Goal: Transaction & Acquisition: Subscribe to service/newsletter

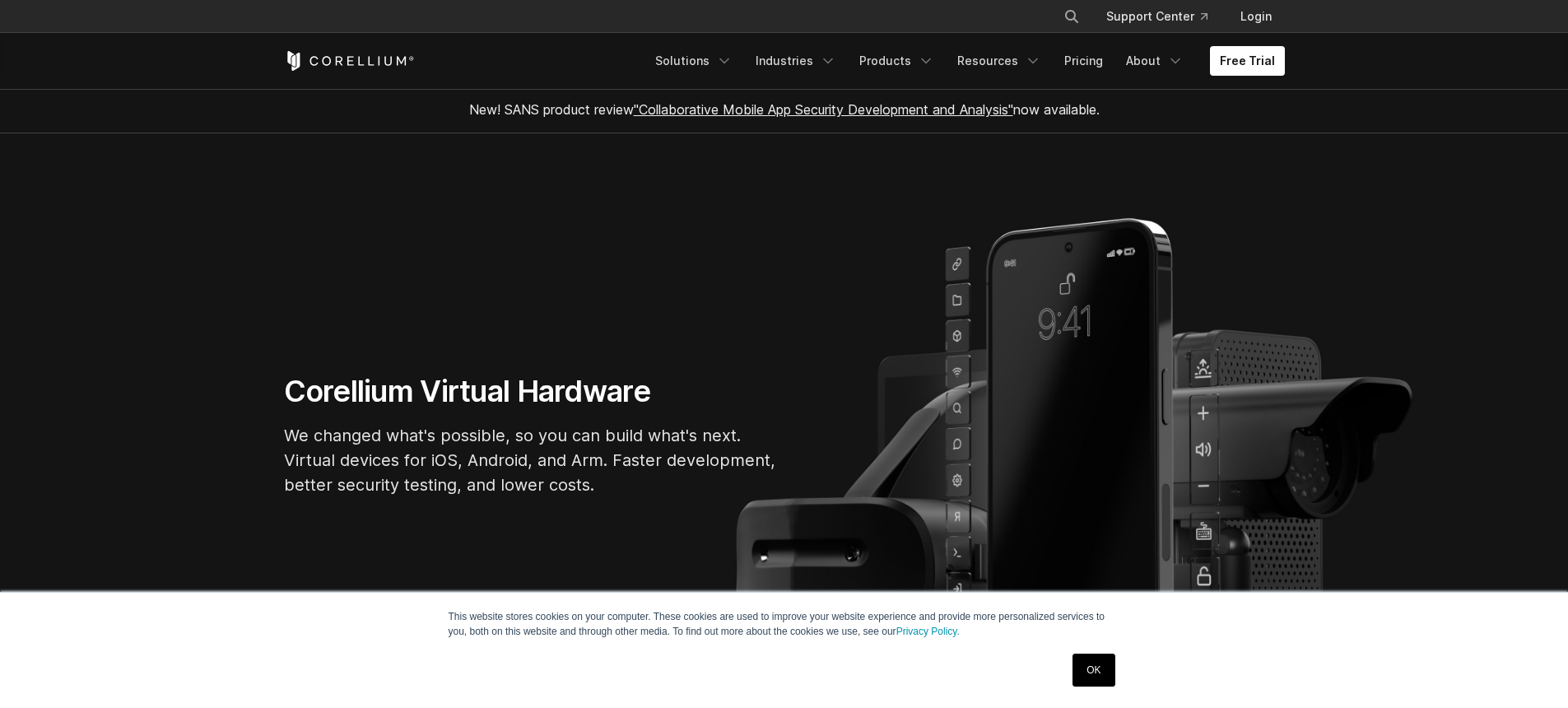
scroll to position [3, 0]
click at [1097, 670] on link "OK" at bounding box center [1094, 670] width 42 height 33
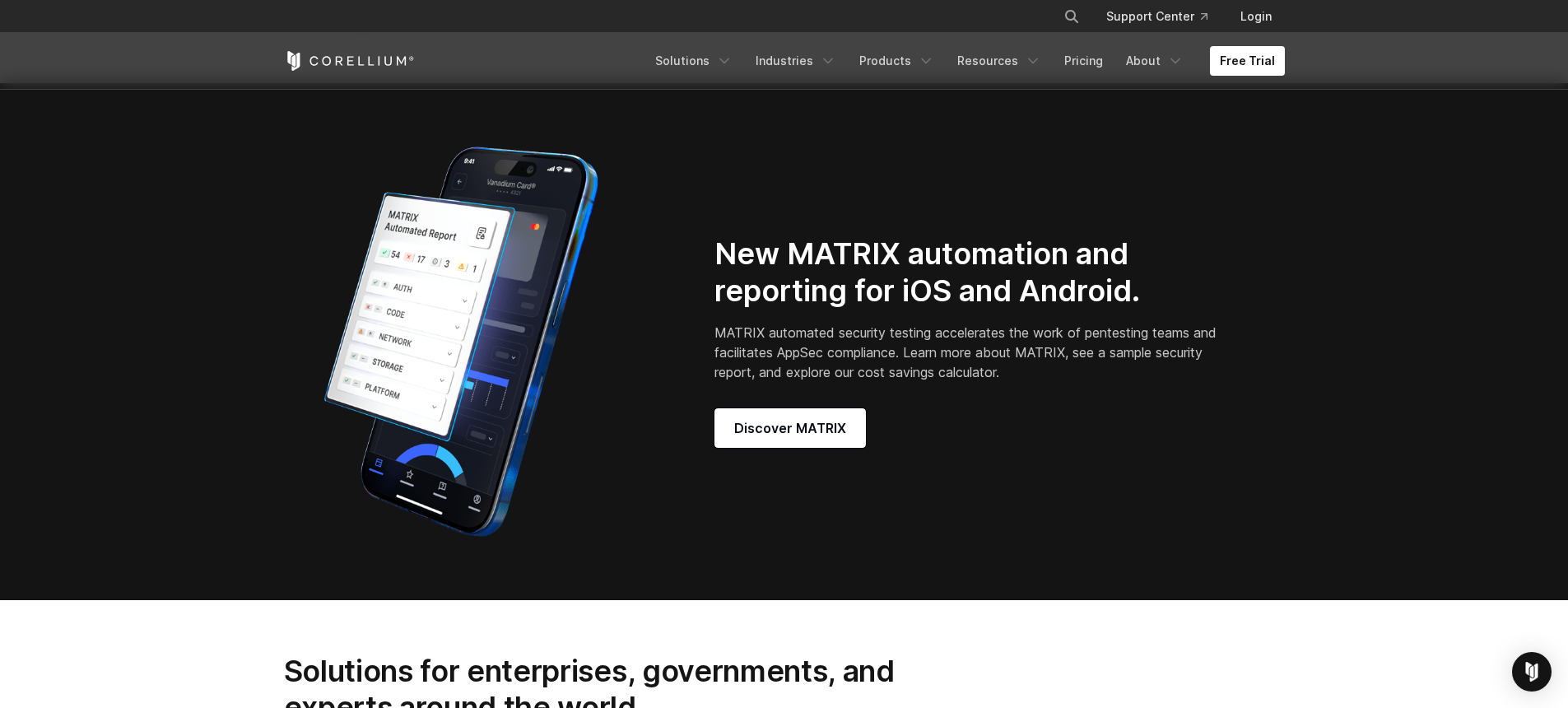
scroll to position [1574, 0]
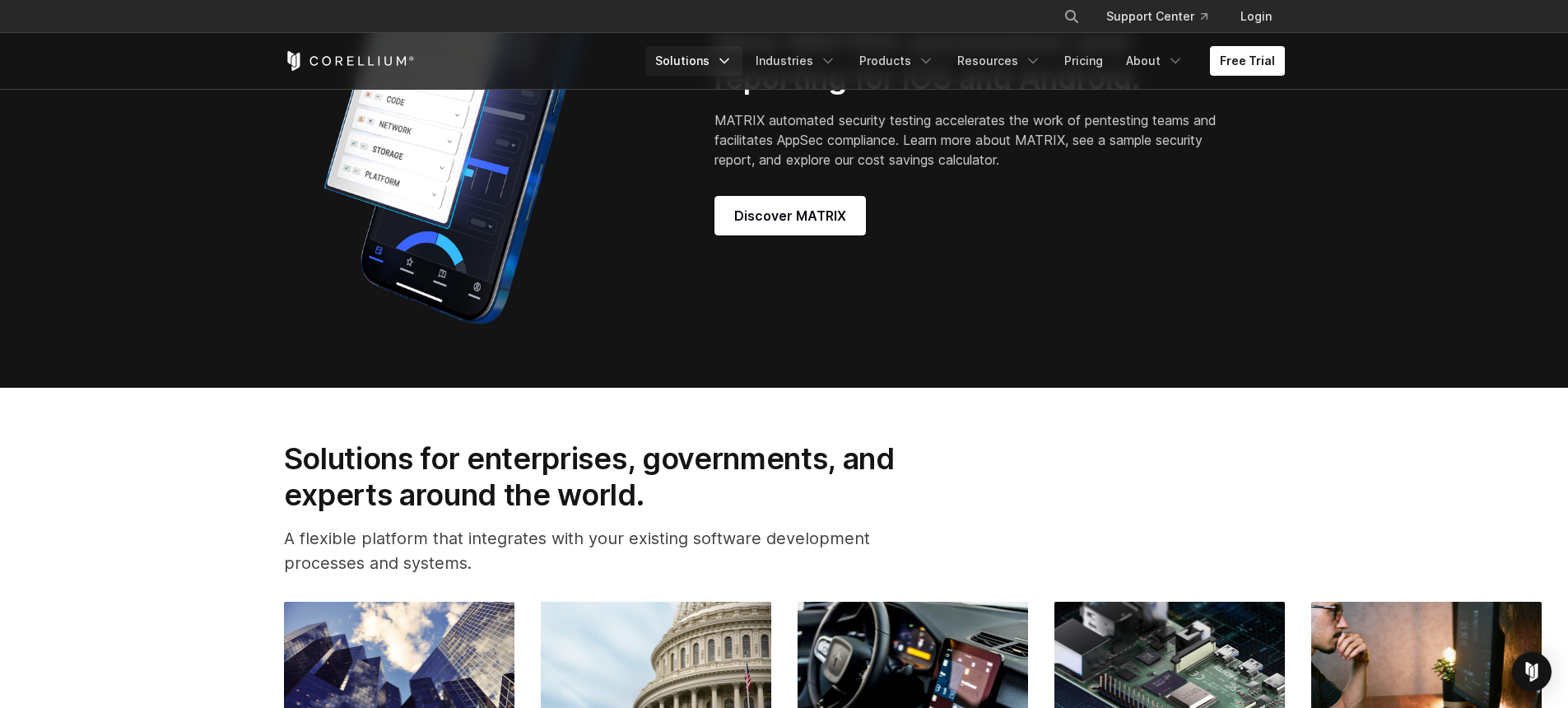
click at [733, 58] on icon "Navigation Menu" at bounding box center [724, 60] width 16 height 16
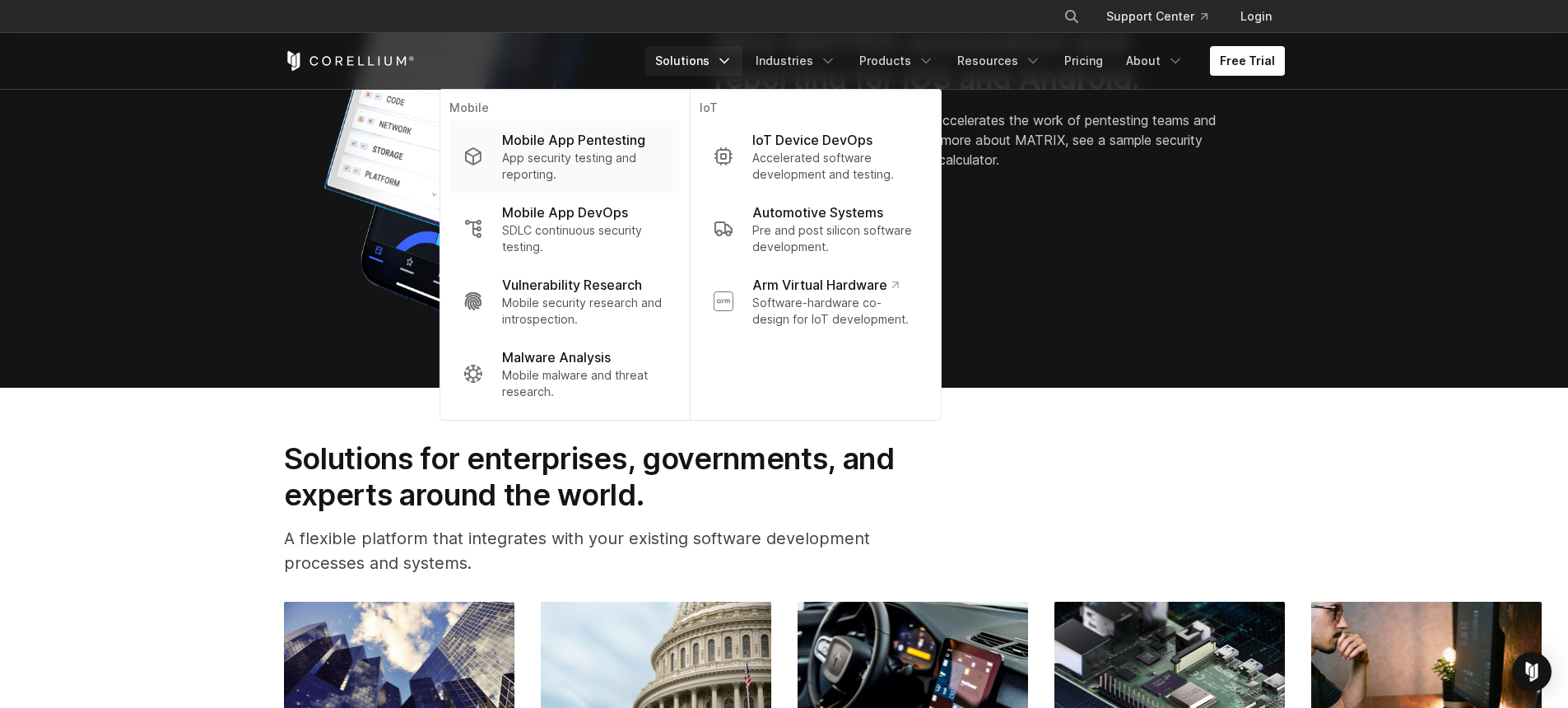
click at [608, 140] on p "Mobile App Pentesting" at bounding box center [573, 140] width 143 height 20
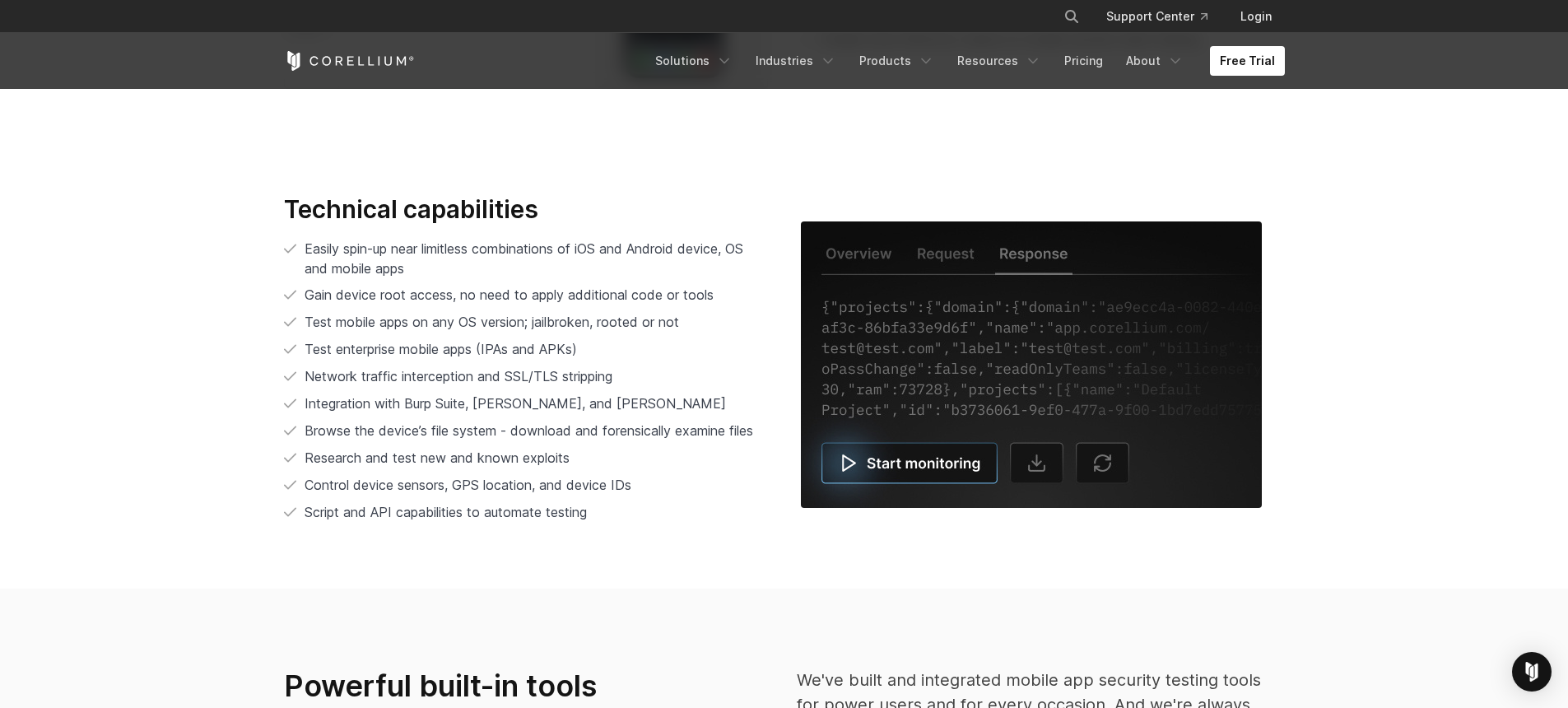
scroll to position [3319, 0]
click at [928, 463] on img at bounding box center [1031, 366] width 461 height 287
click at [923, 474] on img at bounding box center [1031, 366] width 461 height 287
click at [1045, 468] on img at bounding box center [1031, 366] width 461 height 287
drag, startPoint x: 1200, startPoint y: 389, endPoint x: 1125, endPoint y: 342, distance: 88.5
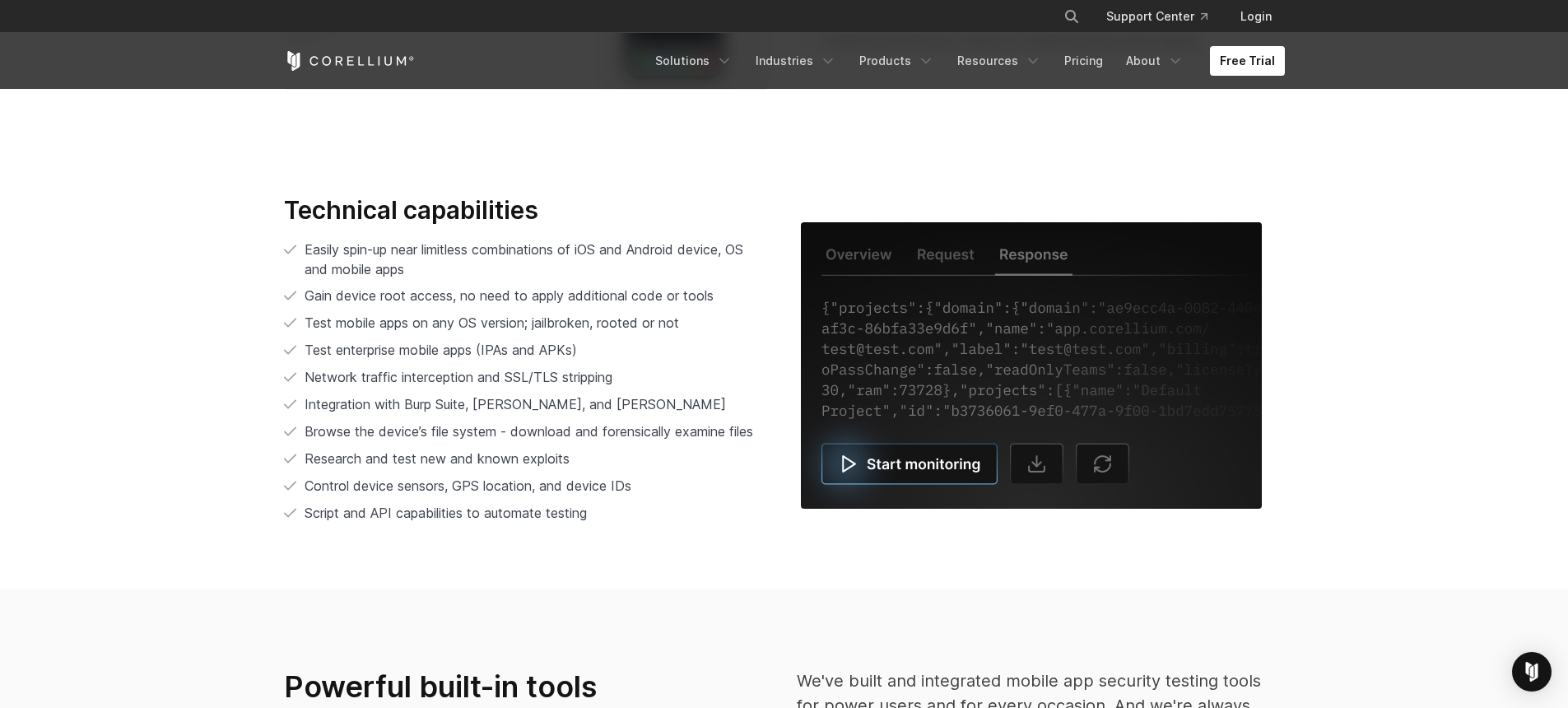
click at [1200, 389] on img at bounding box center [1031, 366] width 461 height 287
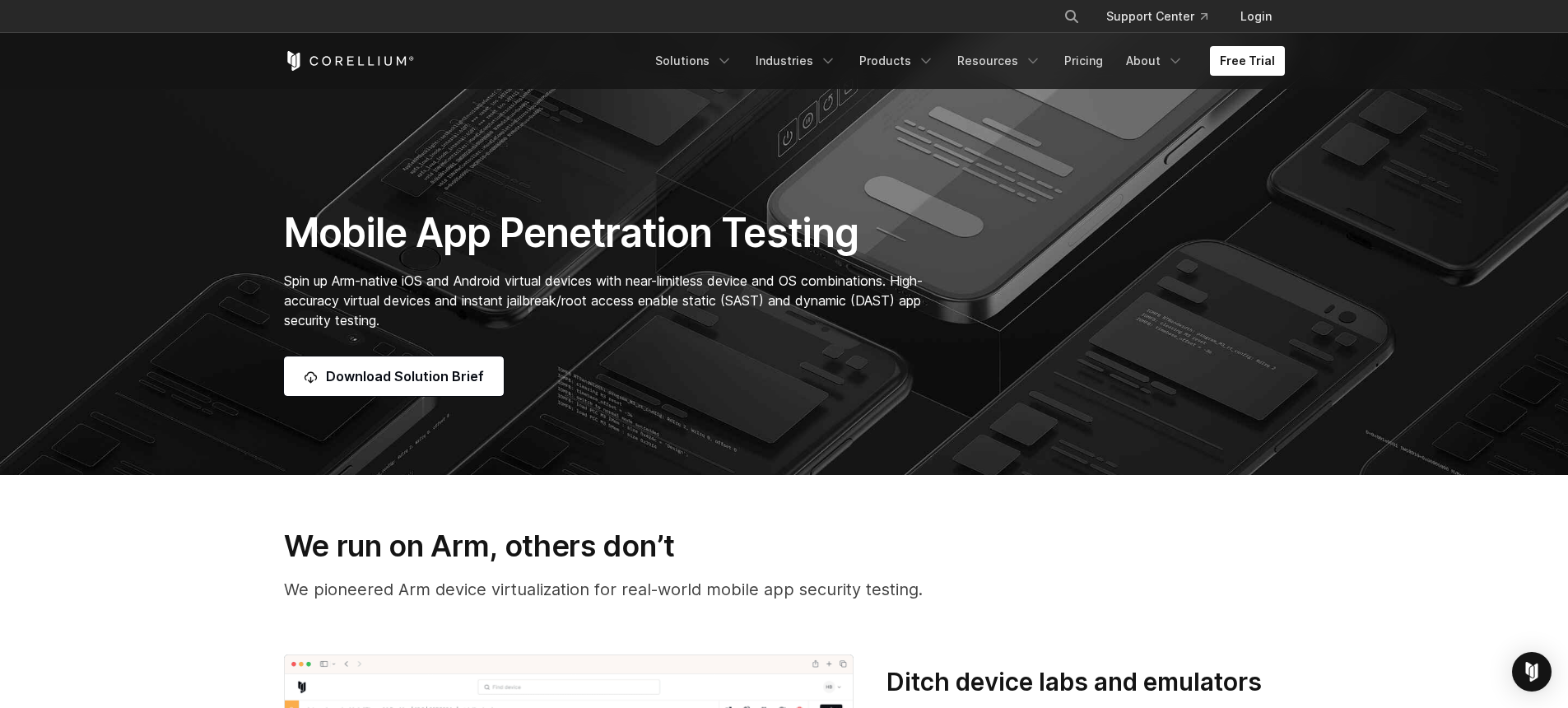
scroll to position [0, 0]
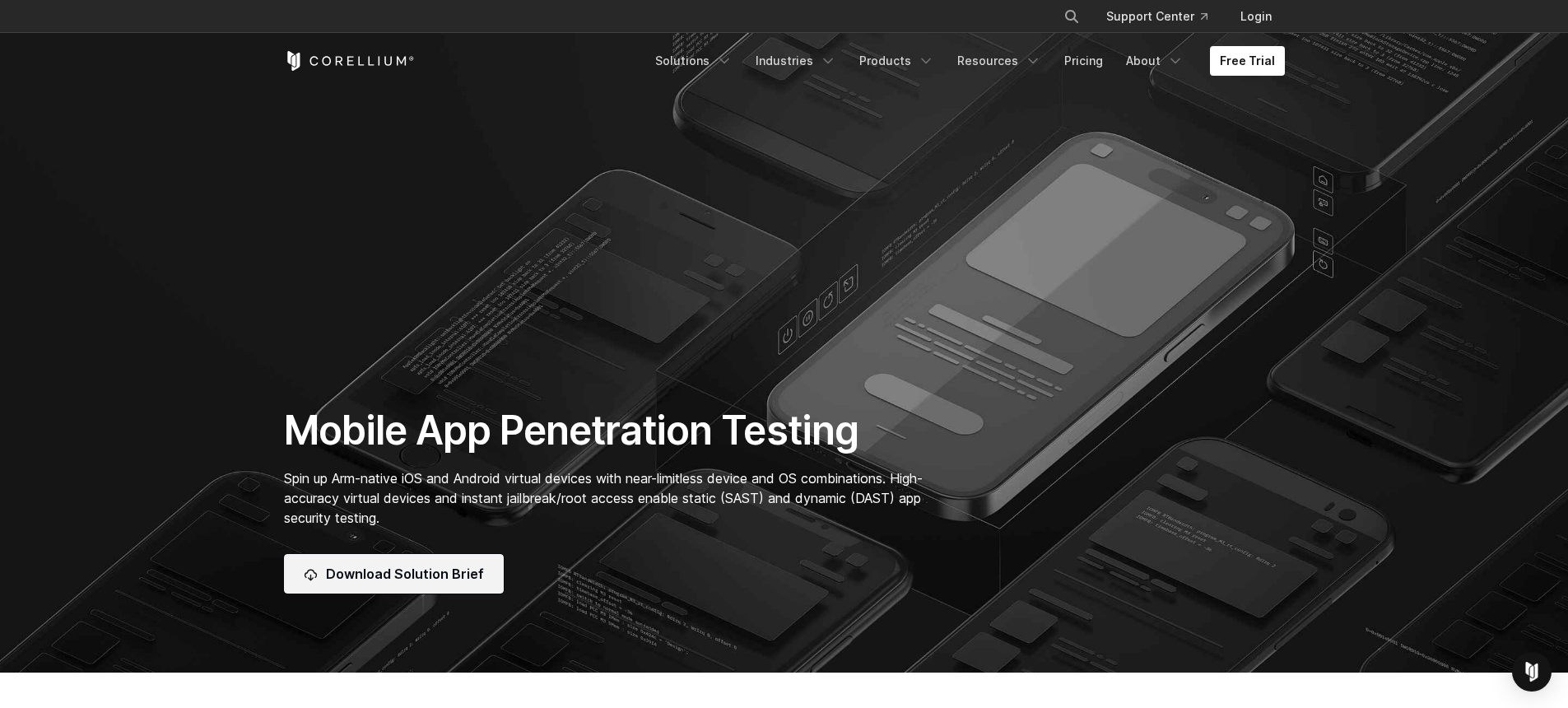
click at [436, 559] on link "Download Solution Brief" at bounding box center [394, 574] width 220 height 39
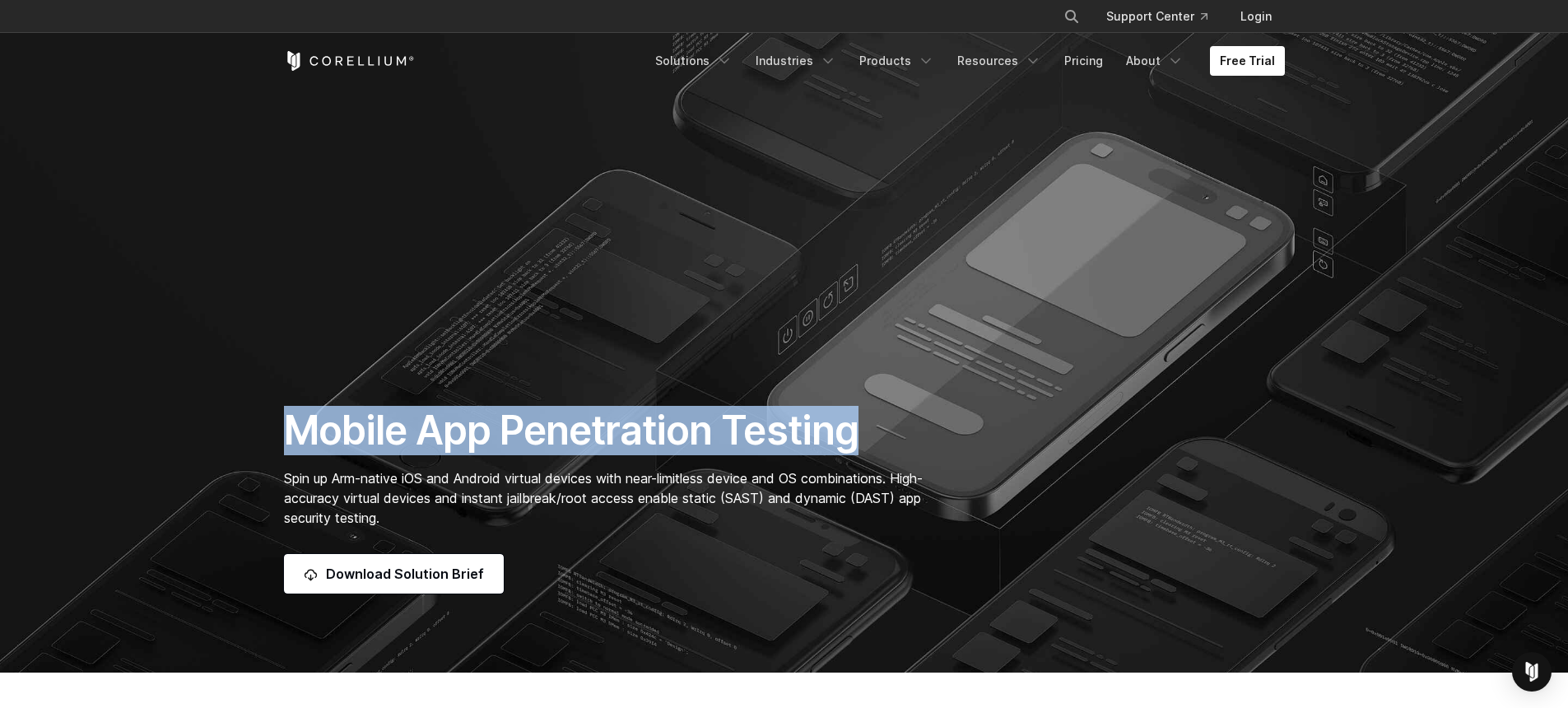
drag, startPoint x: 288, startPoint y: 434, endPoint x: 884, endPoint y: 430, distance: 596.0
click at [884, 430] on h1 "Mobile App Penetration Testing" at bounding box center [612, 431] width 656 height 50
copy h1 "Mobile App Penetration Testing"
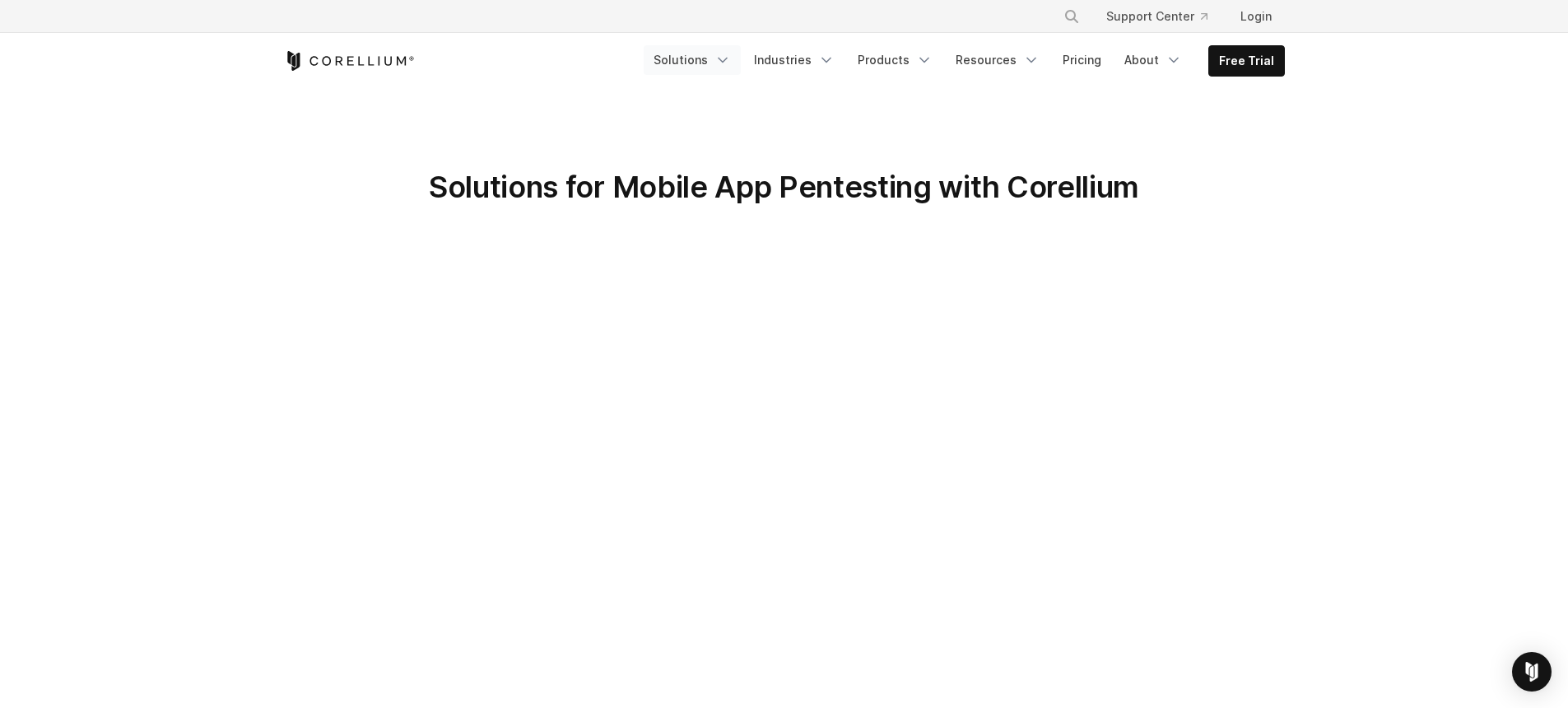
click at [709, 65] on link "Solutions" at bounding box center [692, 60] width 97 height 30
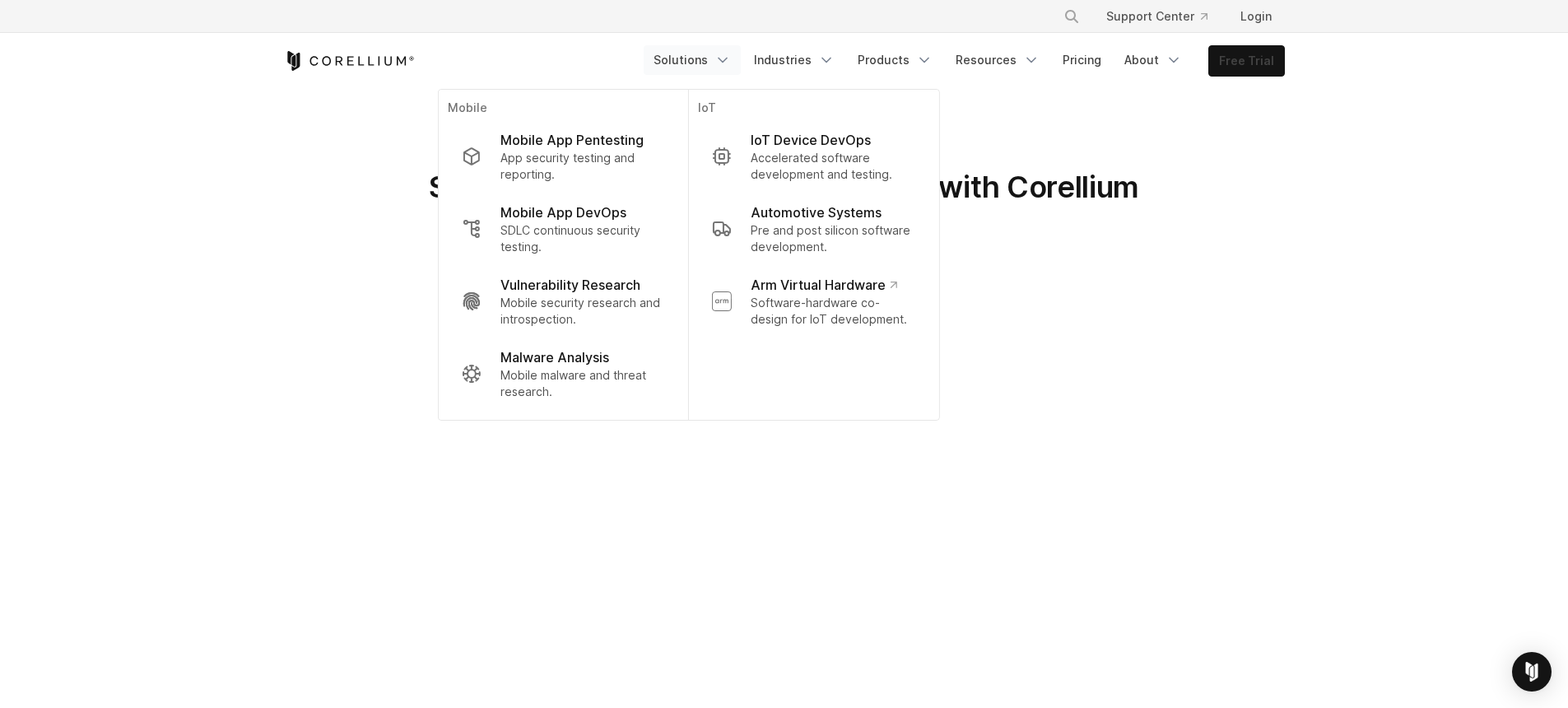
click at [1247, 64] on link "Free Trial" at bounding box center [1246, 61] width 75 height 30
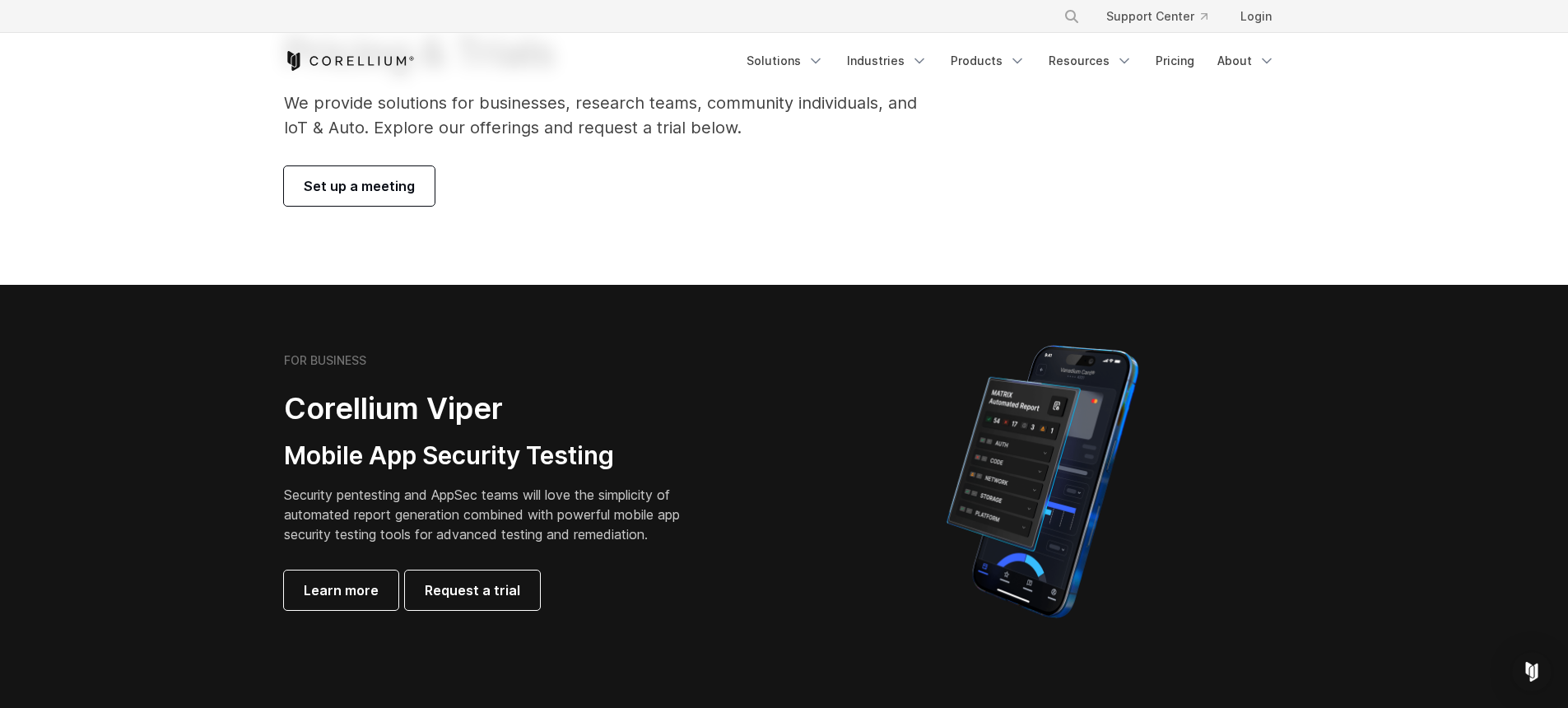
scroll to position [162, 0]
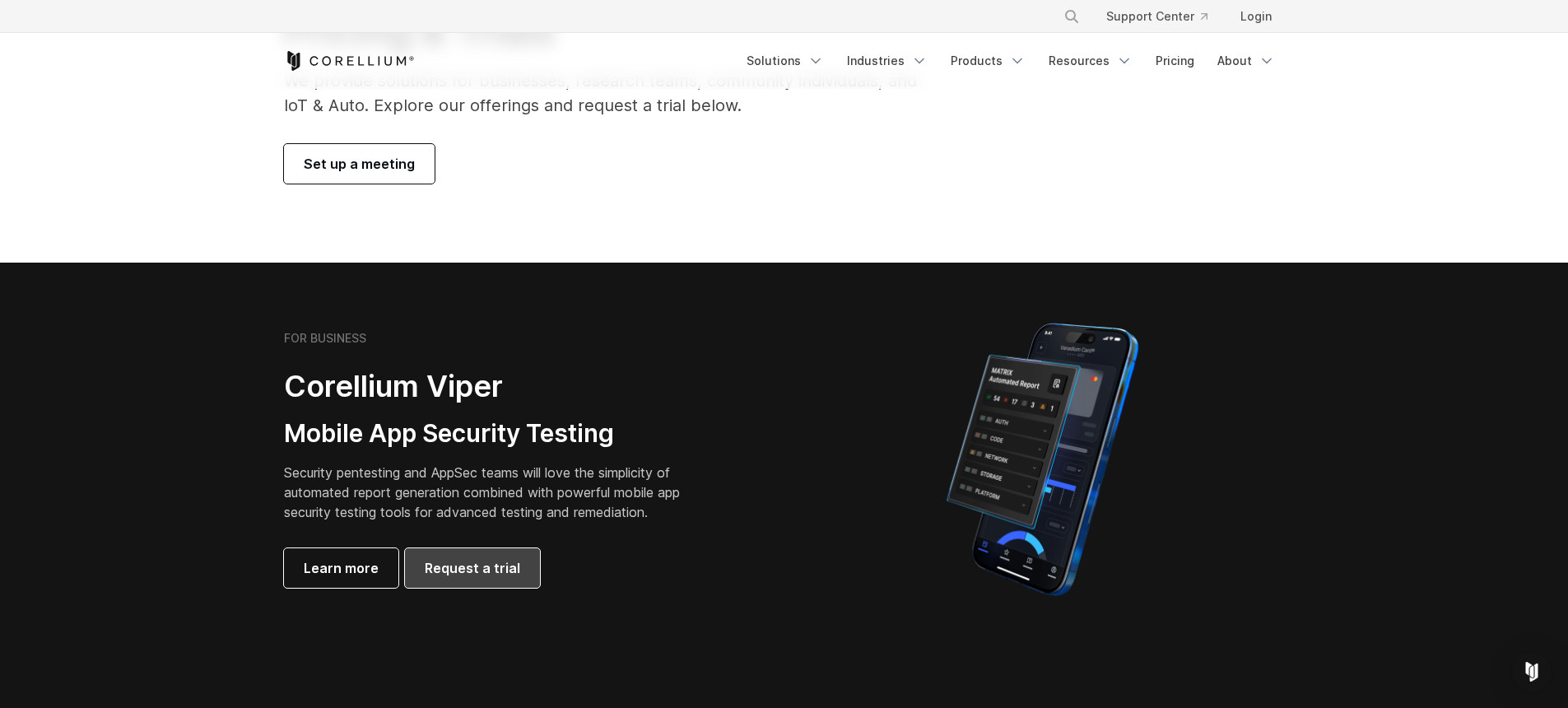
click at [490, 572] on span "Request a trial" at bounding box center [472, 568] width 95 height 20
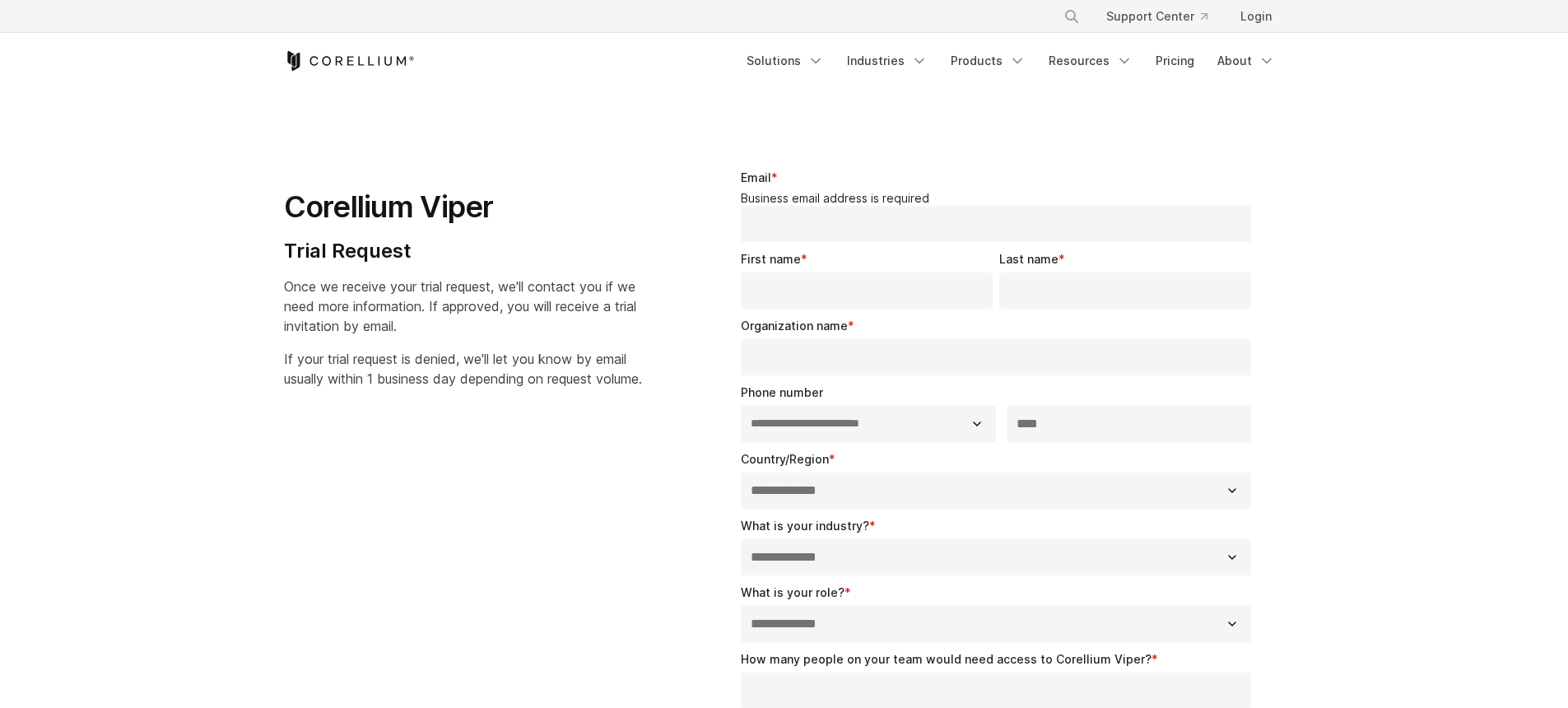
select select "**"
